Goal: Task Accomplishment & Management: Use online tool/utility

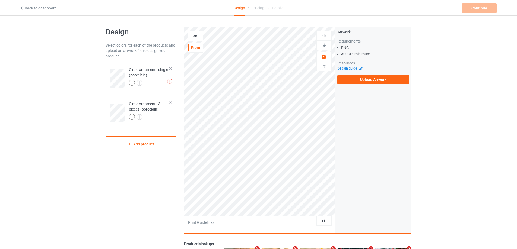
click at [157, 113] on div "Circle ornament - 3 pieces (porcelain)" at bounding box center [149, 110] width 40 height 18
click at [170, 102] on div at bounding box center [171, 103] width 4 height 4
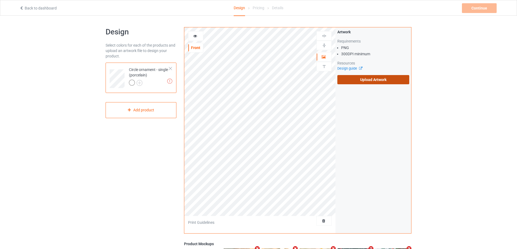
click at [351, 81] on label "Upload Artwork" at bounding box center [373, 79] width 72 height 9
click at [0, 0] on input "Upload Artwork" at bounding box center [0, 0] width 0 height 0
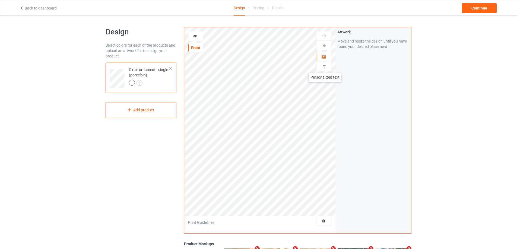
click at [325, 67] on img at bounding box center [324, 66] width 5 height 5
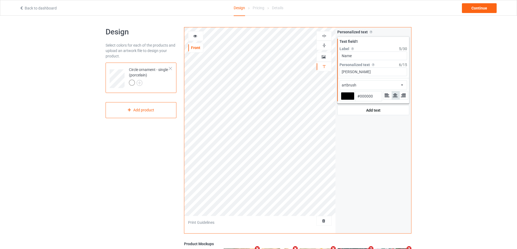
click at [376, 56] on input "Name" at bounding box center [373, 56] width 68 height 9
drag, startPoint x: 374, startPoint y: 56, endPoint x: 330, endPoint y: 56, distance: 44.2
click at [330, 56] on div "artbrush Front Artwork Personalized text Print Guidelines Personalized text All…" at bounding box center [297, 130] width 227 height 207
type input "Year"
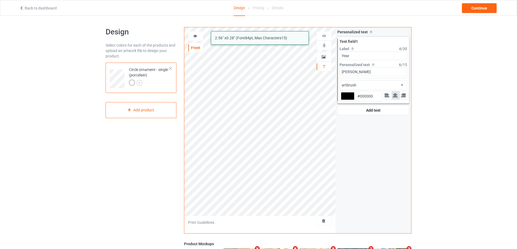
click at [316, 72] on div "artbrush 2.56 " x 0.28 " (Font 84 pt, Max Characters 15 ) Front Artwork Persona…" at bounding box center [297, 130] width 227 height 207
type input "Since [DATE]"
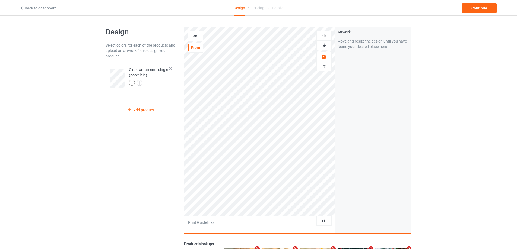
click at [326, 45] on img at bounding box center [324, 45] width 5 height 5
click at [322, 35] on img at bounding box center [324, 35] width 5 height 5
click at [320, 65] on div at bounding box center [324, 66] width 15 height 5
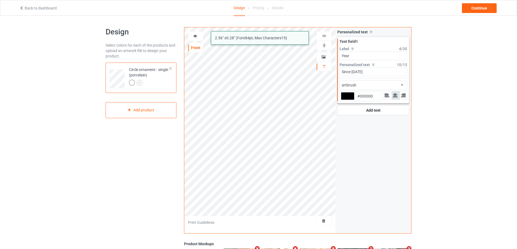
click at [198, 36] on div at bounding box center [195, 35] width 15 height 5
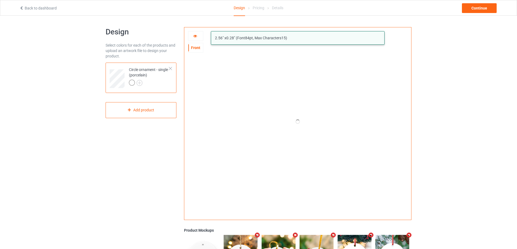
click at [198, 36] on div at bounding box center [195, 35] width 15 height 5
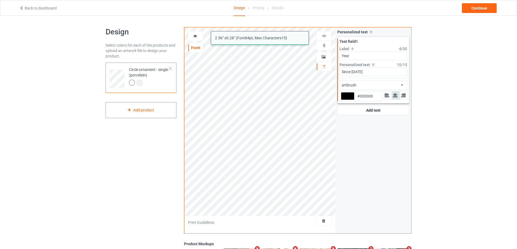
click at [346, 95] on div at bounding box center [348, 96] width 14 height 8
click at [346, 100] on input "#000000" at bounding box center [348, 103] width 14 height 7
type input "#ba0013"
type input "#BA0013"
click at [339, 190] on div "Personalized text Allow customers to personalize text with your choice of fonts…" at bounding box center [373, 130] width 76 height 206
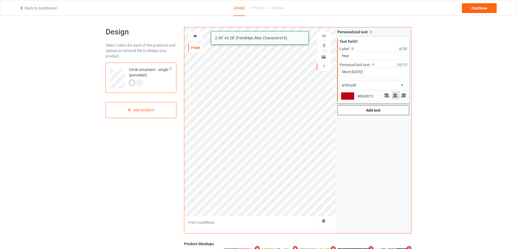
click at [360, 111] on div "Add text" at bounding box center [373, 111] width 72 height 10
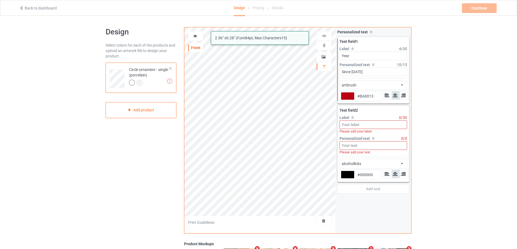
click at [363, 125] on input at bounding box center [373, 124] width 68 height 9
type input "#ba0013"
type input "N"
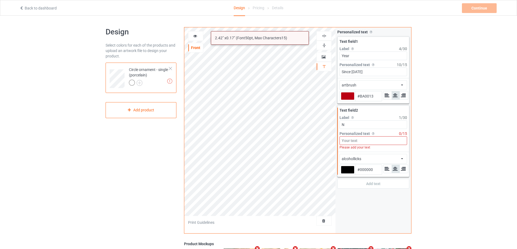
type input "#ba0013"
type input "Na"
type input "#ba0013"
type input "Nam"
type input "#ba0013"
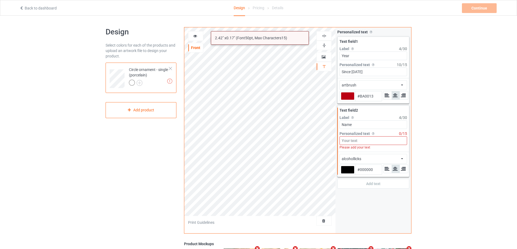
type input "Name"
click at [351, 141] on input at bounding box center [373, 140] width 68 height 9
type input "#ba0013"
paste input "Ư"
type input "Ư"
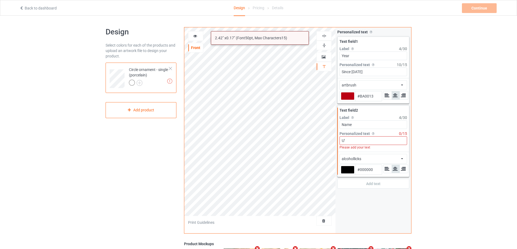
type input "#ba0013"
paste input "W"
type input "W"
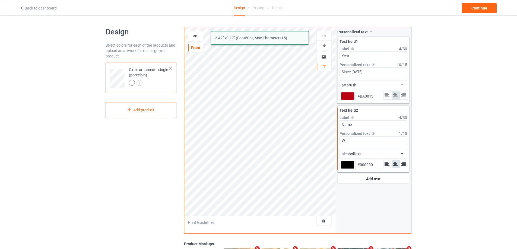
type input "#ba0013"
type input "Wi"
type input "#ba0013"
type input "Wil"
type input "#ba0013"
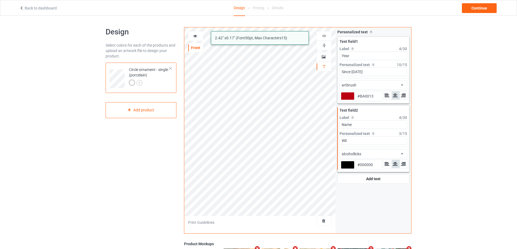
type input "Will"
type input "#ba0013"
type input "[PERSON_NAME]"
type input "#ba0013"
type input "[PERSON_NAME]"
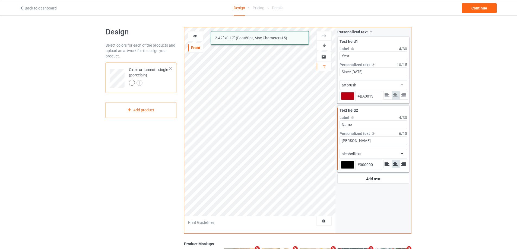
type input "#ba0013"
type input "[PERSON_NAME]"
type input "#ba0013"
type input "[PERSON_NAME]"
type input "#ba0013"
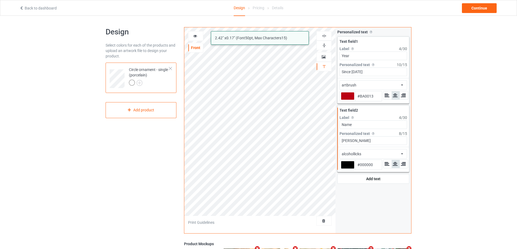
type input "[PERSON_NAME] &"
type input "#ba0013"
type input "[PERSON_NAME] &"
type input "#ba0013"
type input "[PERSON_NAME] & S"
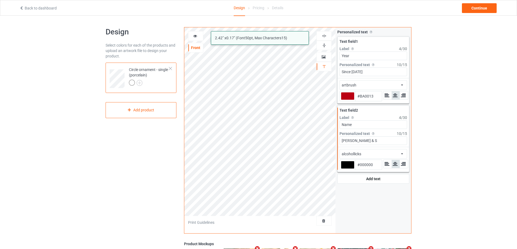
type input "#ba0013"
type input "[PERSON_NAME] & So"
type input "#ba0013"
type input "[PERSON_NAME] & Soph"
type input "#ba0013"
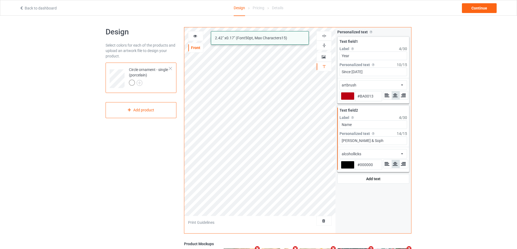
type input "[PERSON_NAME] & Sophi"
type input "#ba0013"
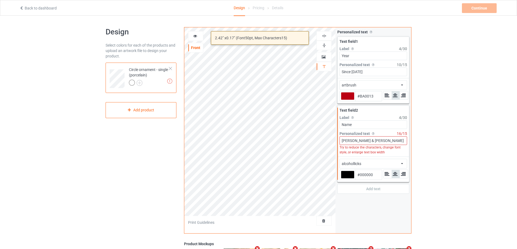
type input "[PERSON_NAME] & [PERSON_NAME]"
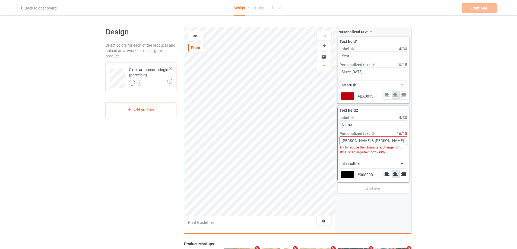
click at [391, 160] on div "alcohollicks african airstream aladdin alcohollicks [PERSON_NAME] almontesnow a…" at bounding box center [373, 164] width 68 height 10
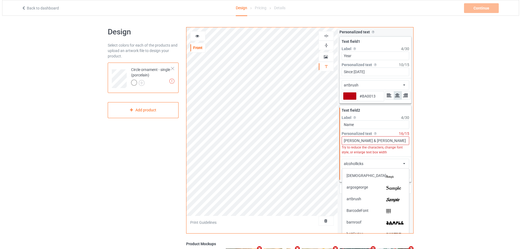
scroll to position [81, 0]
click at [390, 199] on img at bounding box center [393, 198] width 18 height 6
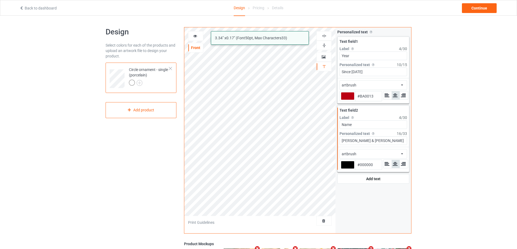
click at [336, 123] on div "artbrush alcohollicks 3.34 " x 0.17 " (Font 50 pt, Max Characters 33 ) Front Ar…" at bounding box center [297, 130] width 227 height 207
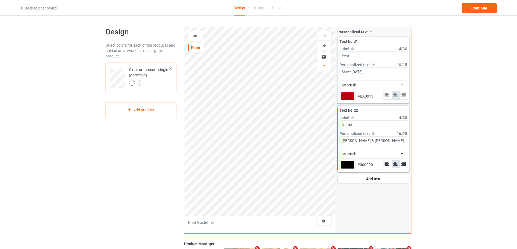
click at [324, 34] on img at bounding box center [324, 35] width 5 height 5
click at [352, 164] on div at bounding box center [348, 165] width 14 height 8
click at [352, 169] on input "#000000" at bounding box center [348, 172] width 14 height 7
type input "#ba0013"
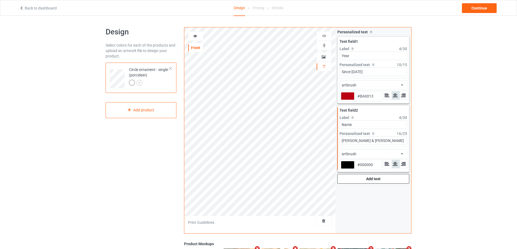
type input "#BA0013"
type input "#ba0013"
click at [195, 33] on icon at bounding box center [195, 35] width 5 height 4
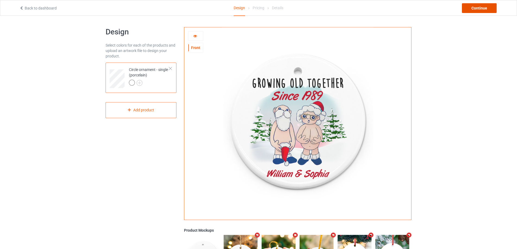
click at [490, 7] on div "Continue" at bounding box center [479, 8] width 35 height 10
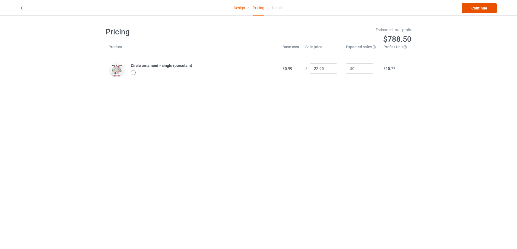
click at [481, 7] on link "Continue" at bounding box center [479, 8] width 35 height 10
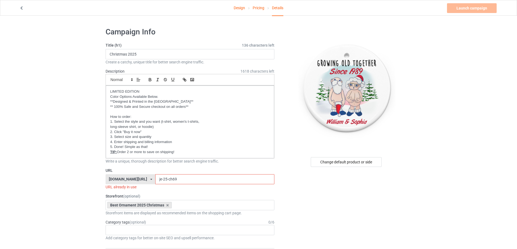
click at [176, 179] on input "je-25-ch69" at bounding box center [214, 179] width 119 height 10
click at [167, 205] on icon at bounding box center [167, 206] width 3 height 4
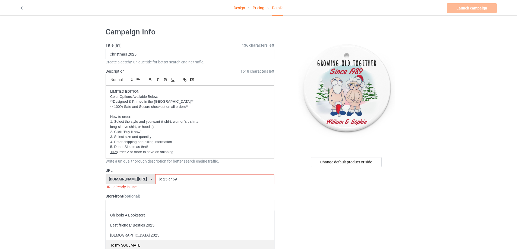
click at [138, 244] on div "To my SOULMATE" at bounding box center [190, 245] width 168 height 10
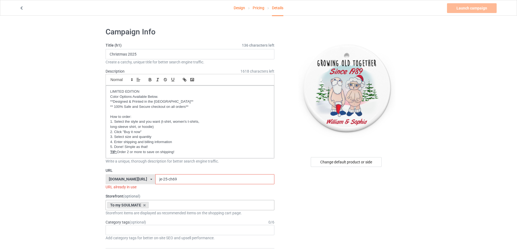
drag, startPoint x: 177, startPoint y: 178, endPoint x: 160, endPoint y: 179, distance: 17.4
click at [160, 179] on input "je-25-ch69" at bounding box center [214, 179] width 119 height 10
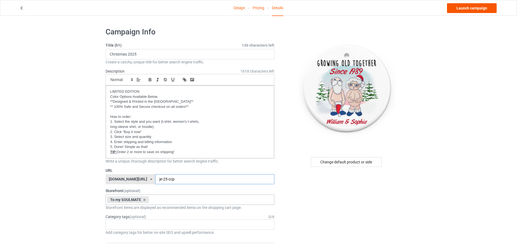
type input "je-25-ccp"
click at [461, 9] on link "Launch campaign" at bounding box center [472, 8] width 50 height 10
